Goal: Information Seeking & Learning: Learn about a topic

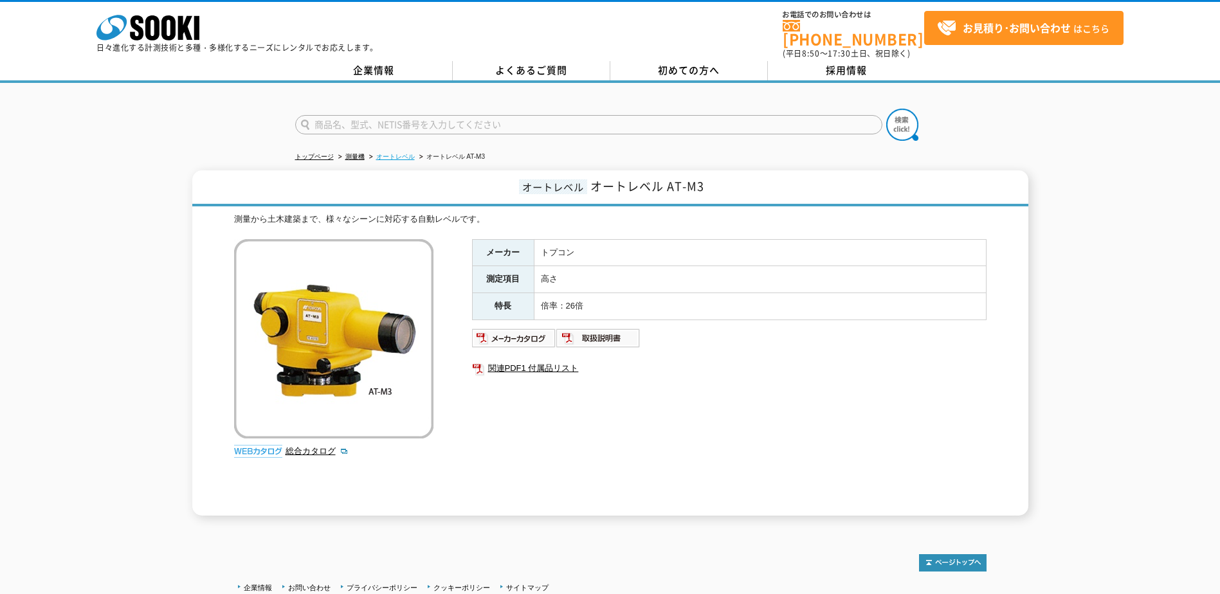
click at [395, 153] on link "オートレベル" at bounding box center [395, 156] width 39 height 7
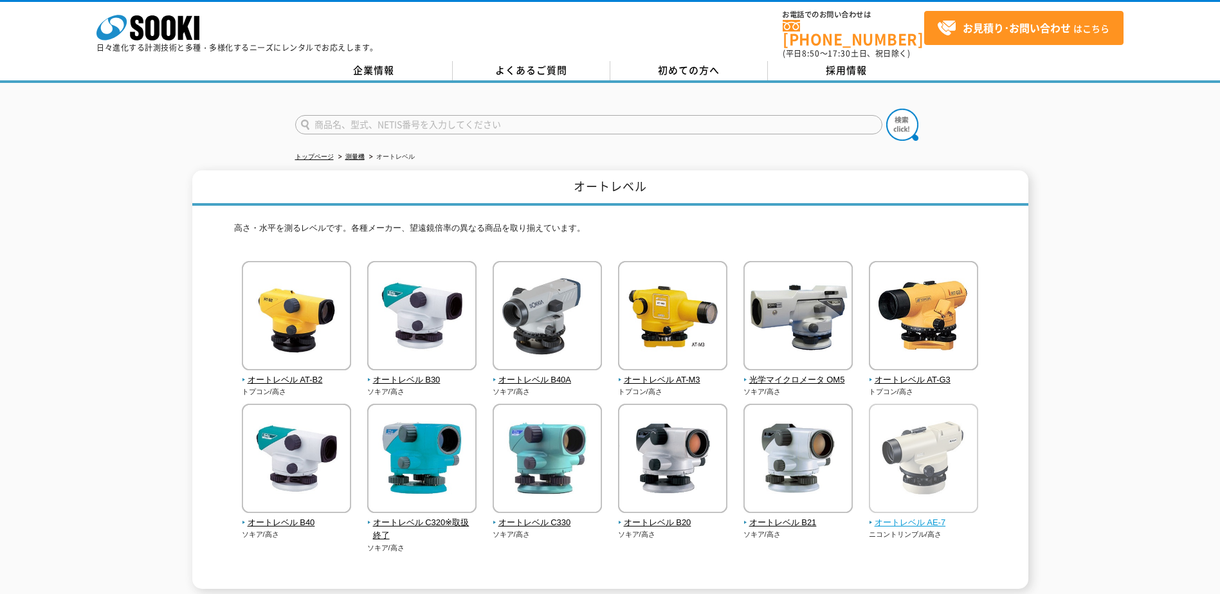
scroll to position [64, 0]
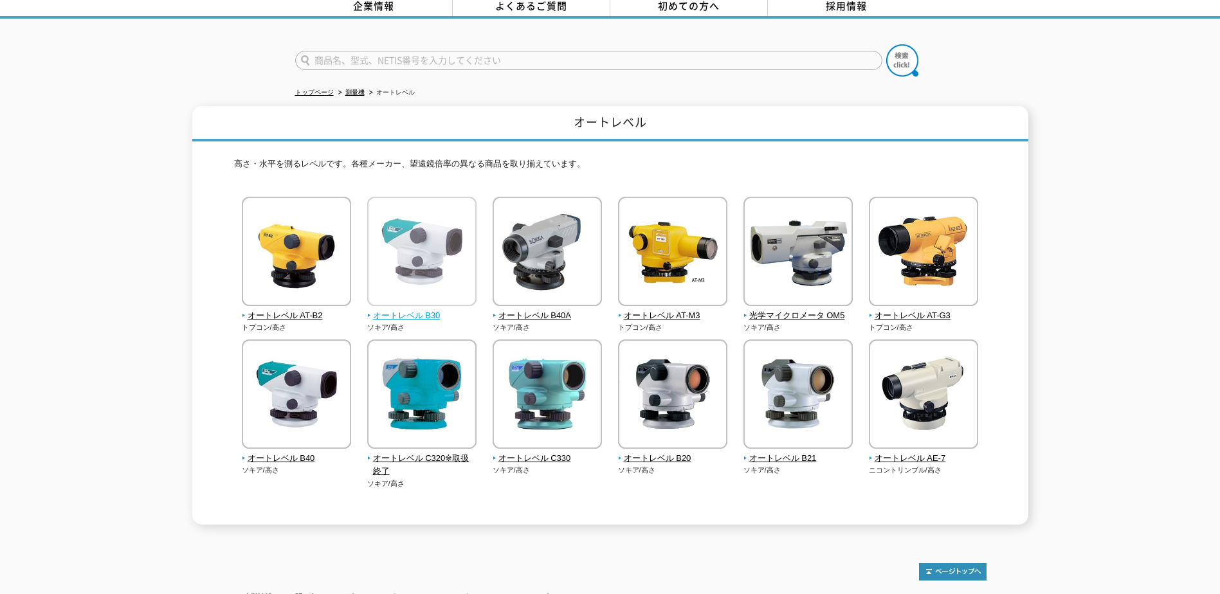
click at [447, 262] on img at bounding box center [421, 253] width 109 height 113
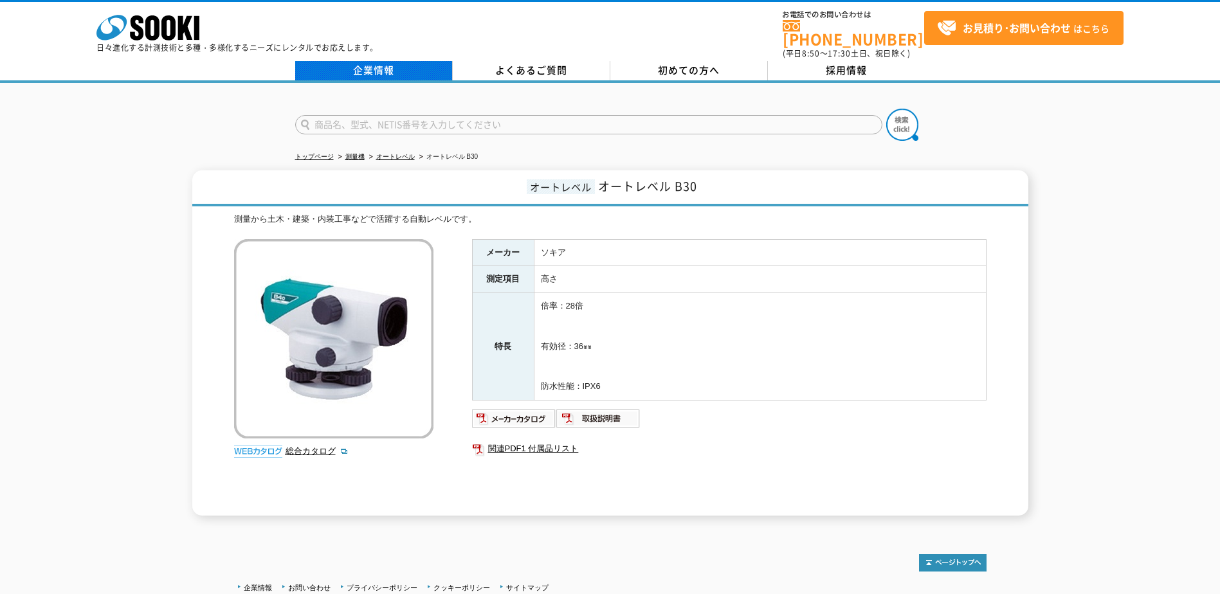
click at [360, 64] on link "企業情報" at bounding box center [374, 70] width 158 height 19
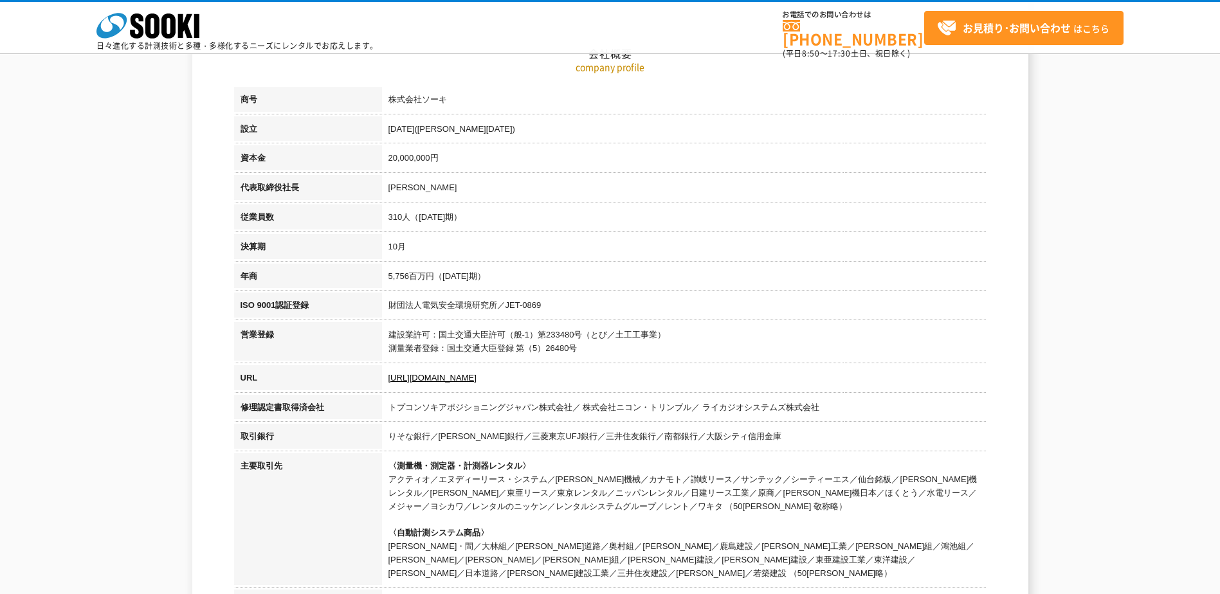
scroll to position [322, 0]
